Goal: Task Accomplishment & Management: Complete application form

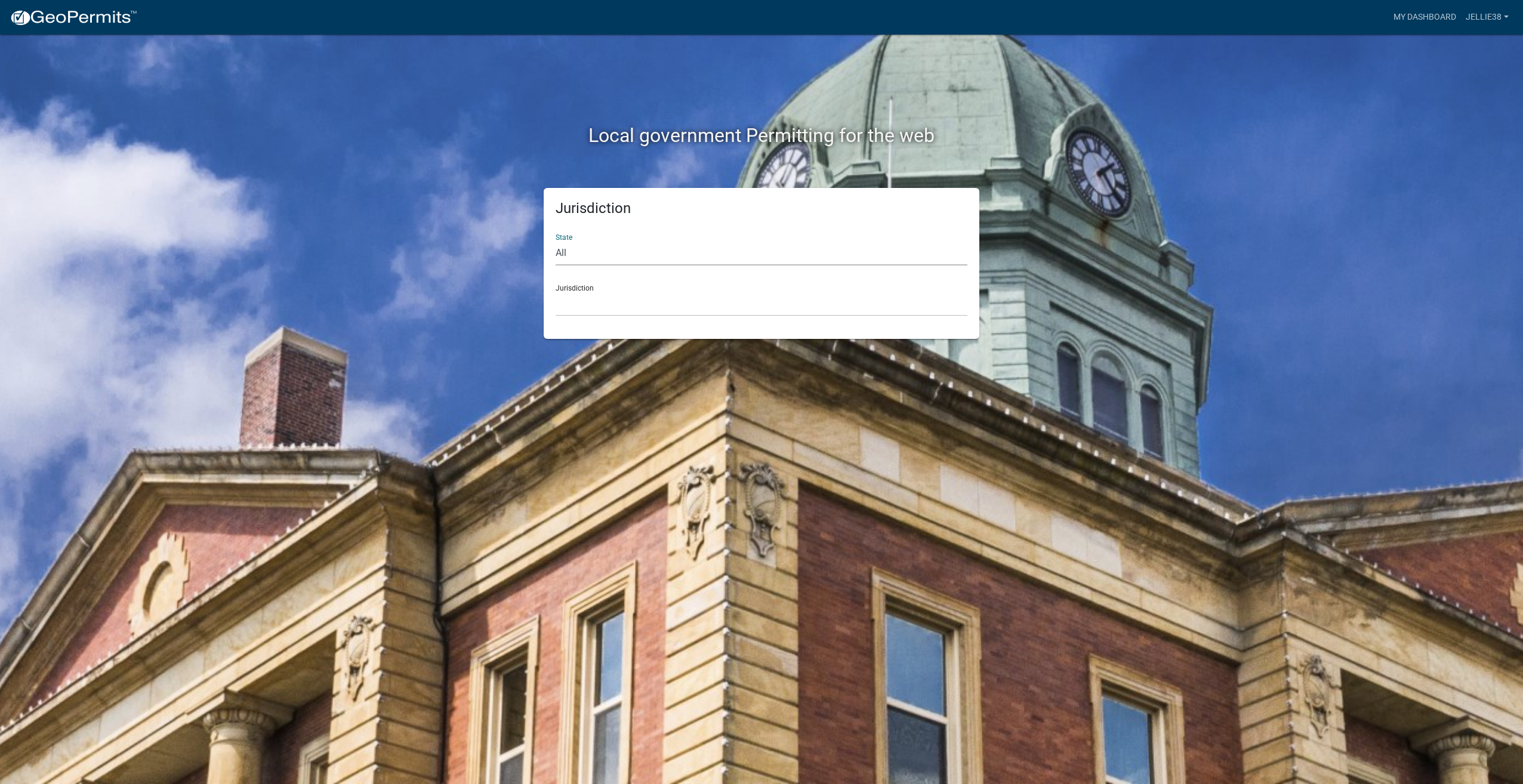
click at [745, 244] on select "All [US_STATE] [US_STATE] [US_STATE] [US_STATE] [US_STATE] [US_STATE] [US_STATE…" at bounding box center [762, 253] width 412 height 24
select select "[US_STATE]"
click at [556, 241] on select "All [US_STATE] [US_STATE] [US_STATE] [US_STATE] [US_STATE] [US_STATE] [US_STATE…" at bounding box center [762, 253] width 412 height 24
click at [648, 303] on select "[GEOGRAPHIC_DATA], [US_STATE] [GEOGRAPHIC_DATA], [US_STATE] [GEOGRAPHIC_DATA], …" at bounding box center [762, 304] width 412 height 24
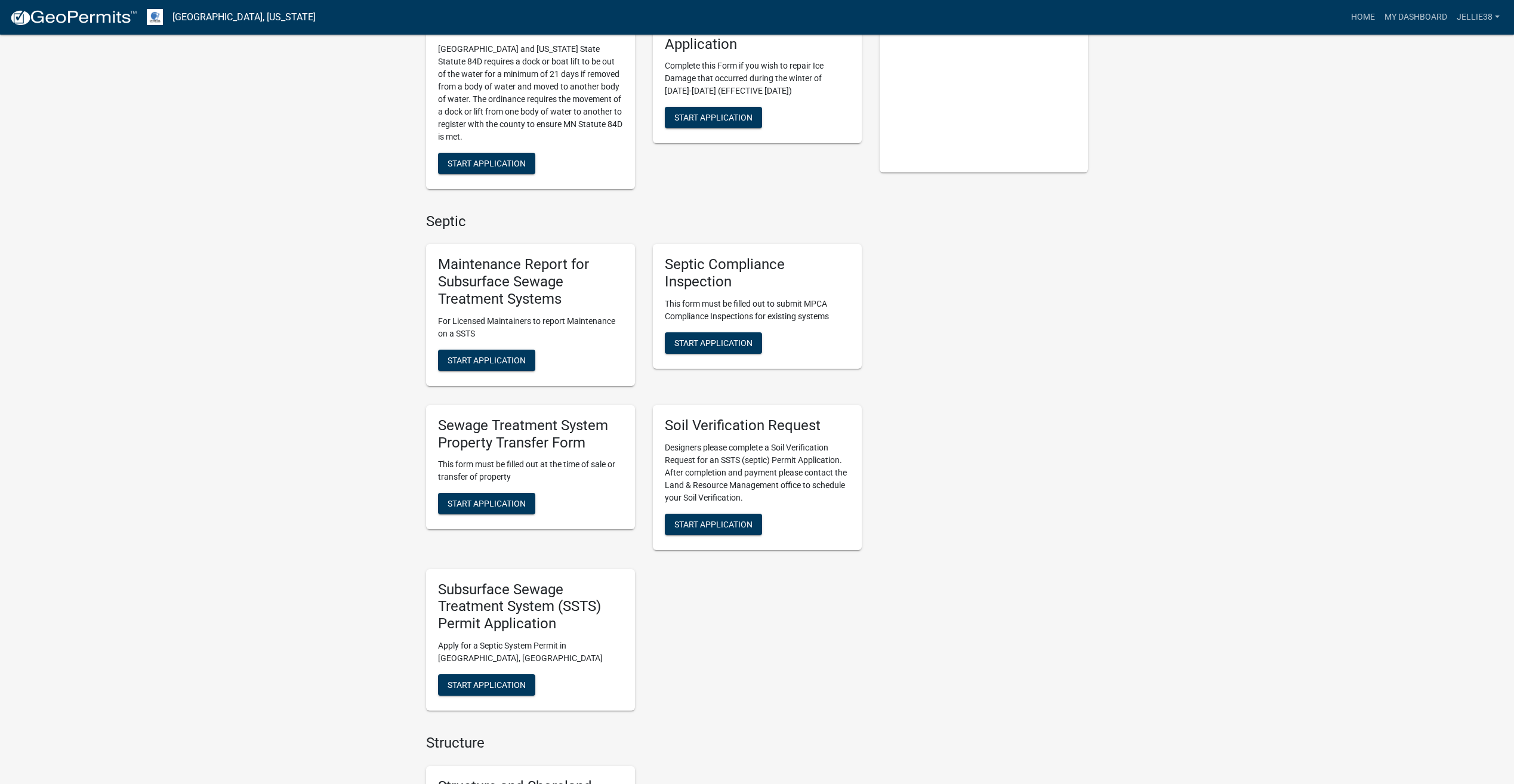
scroll to position [358, 0]
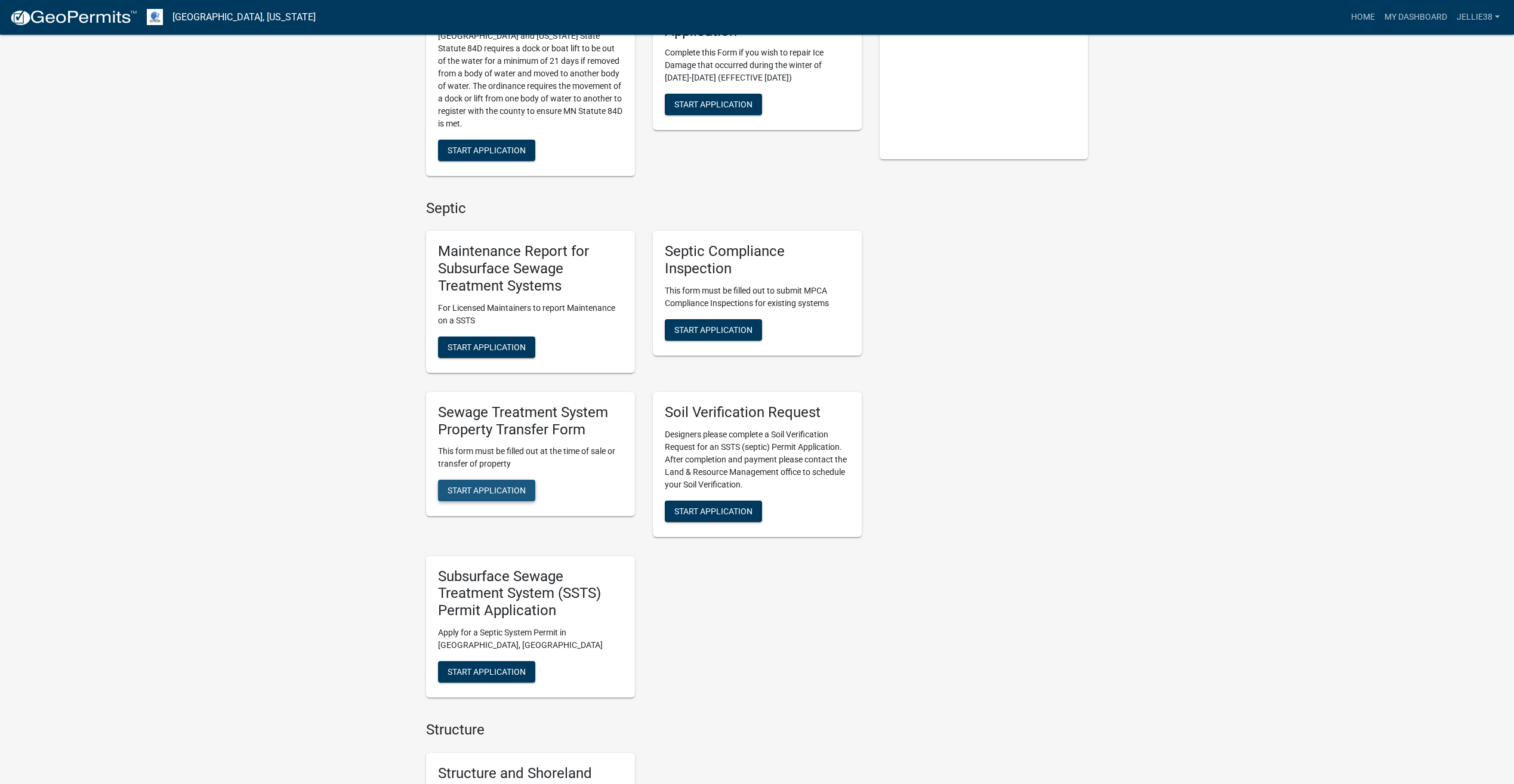
click at [496, 485] on span "Start Application" at bounding box center [486, 490] width 78 height 10
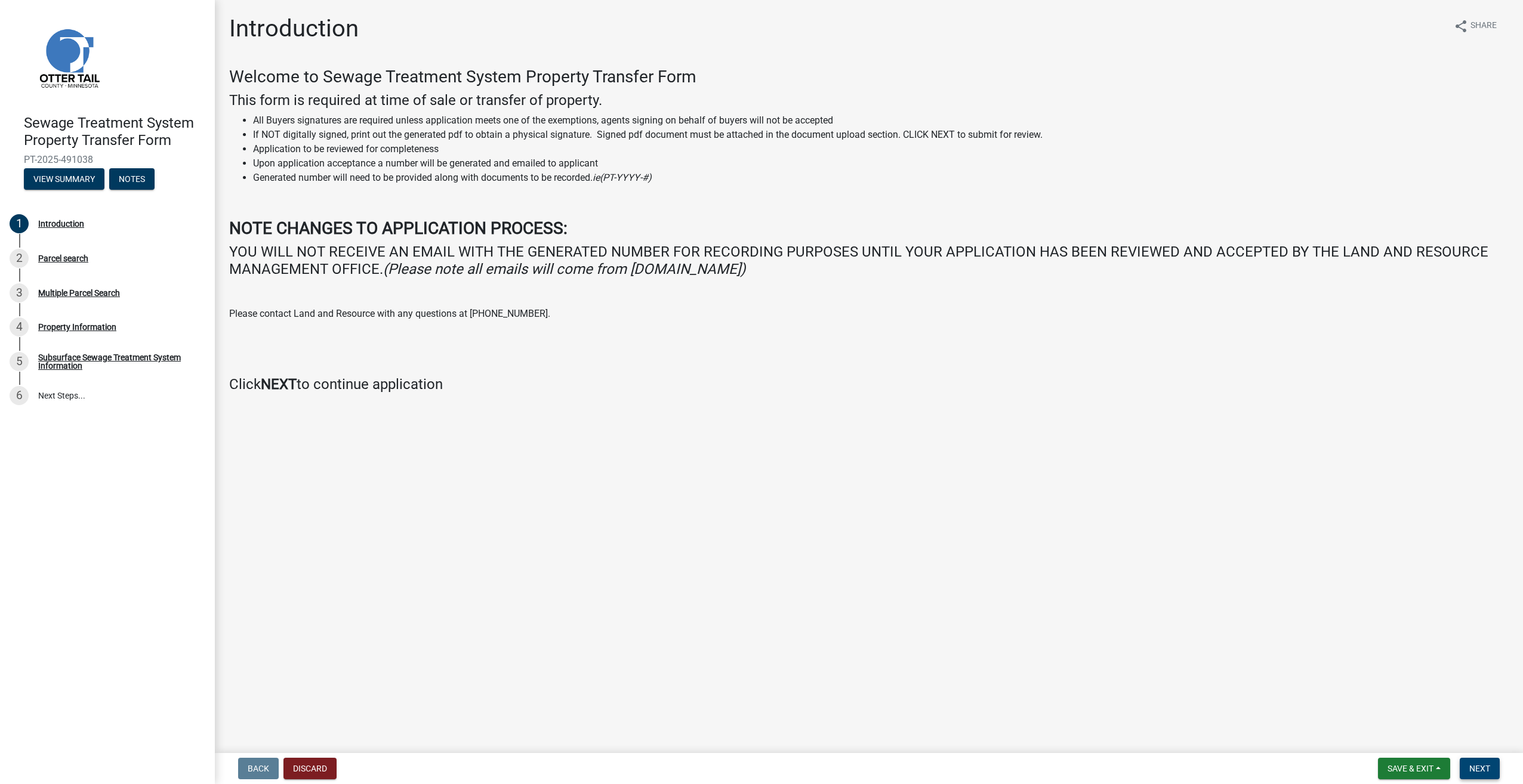
click at [1487, 760] on button "Next" at bounding box center [1480, 768] width 40 height 21
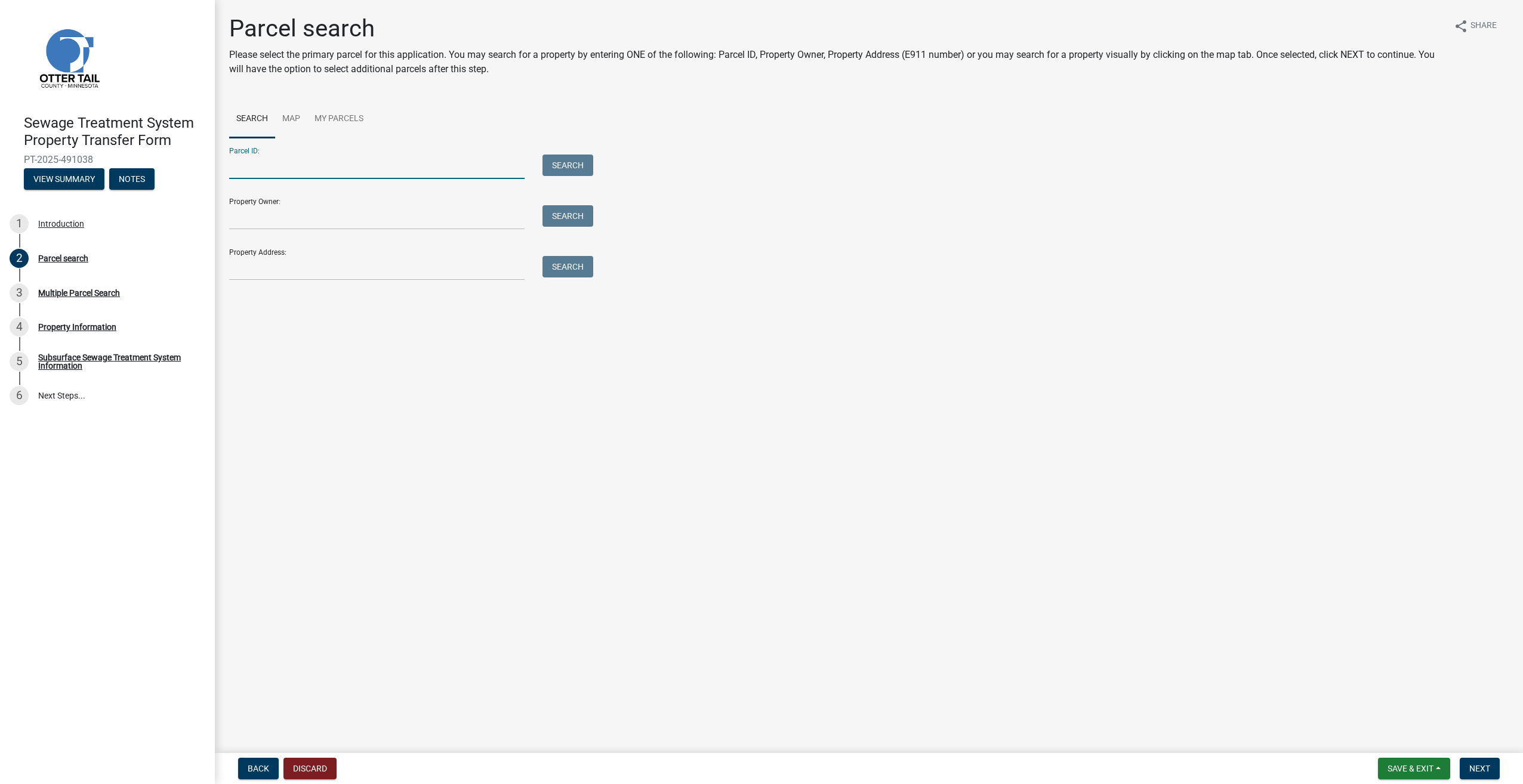
click at [329, 162] on input "Parcel ID:" at bounding box center [377, 166] width 296 height 24
